Goal: Task Accomplishment & Management: Manage account settings

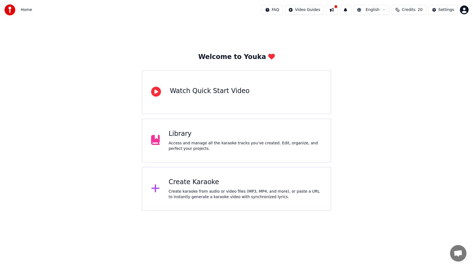
click at [158, 189] on icon at bounding box center [155, 188] width 9 height 10
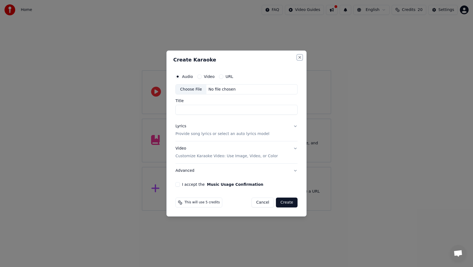
click at [299, 57] on button "Close" at bounding box center [300, 57] width 4 height 4
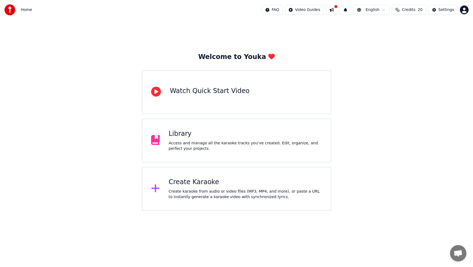
click at [386, 10] on html "Home FAQ Video Guides English Credits 20 Settings Welcome to Youka Watch Quick …" at bounding box center [236, 105] width 473 height 210
click at [425, 76] on html "Home FAQ Video Guides English Credits 20 Settings Welcome to Youka Watch Quick …" at bounding box center [236, 105] width 473 height 210
click at [157, 188] on icon at bounding box center [156, 188] width 8 height 8
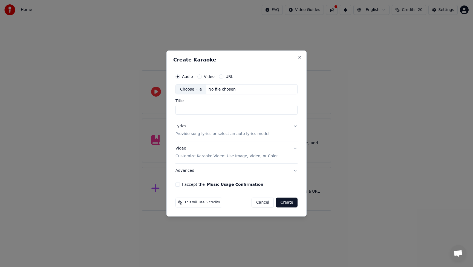
click at [299, 56] on button "Close" at bounding box center [300, 57] width 4 height 4
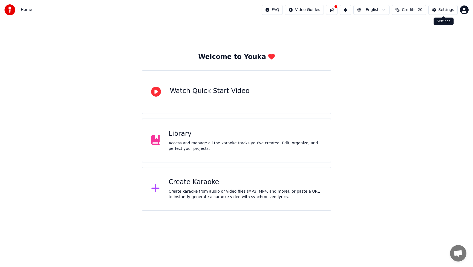
click at [440, 12] on div "Settings" at bounding box center [447, 9] width 16 height 5
